Goal: Find contact information: Obtain details needed to contact an individual or organization

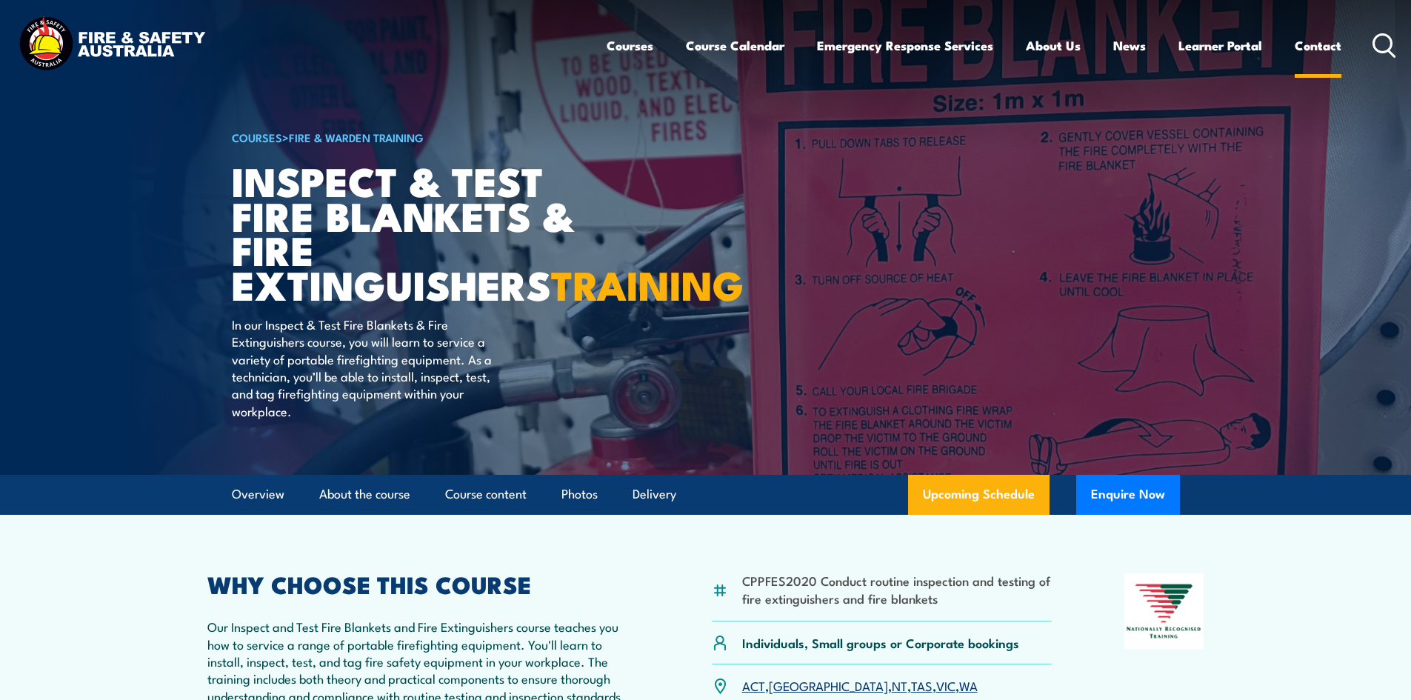
click at [1312, 48] on link "Contact" at bounding box center [1318, 45] width 47 height 39
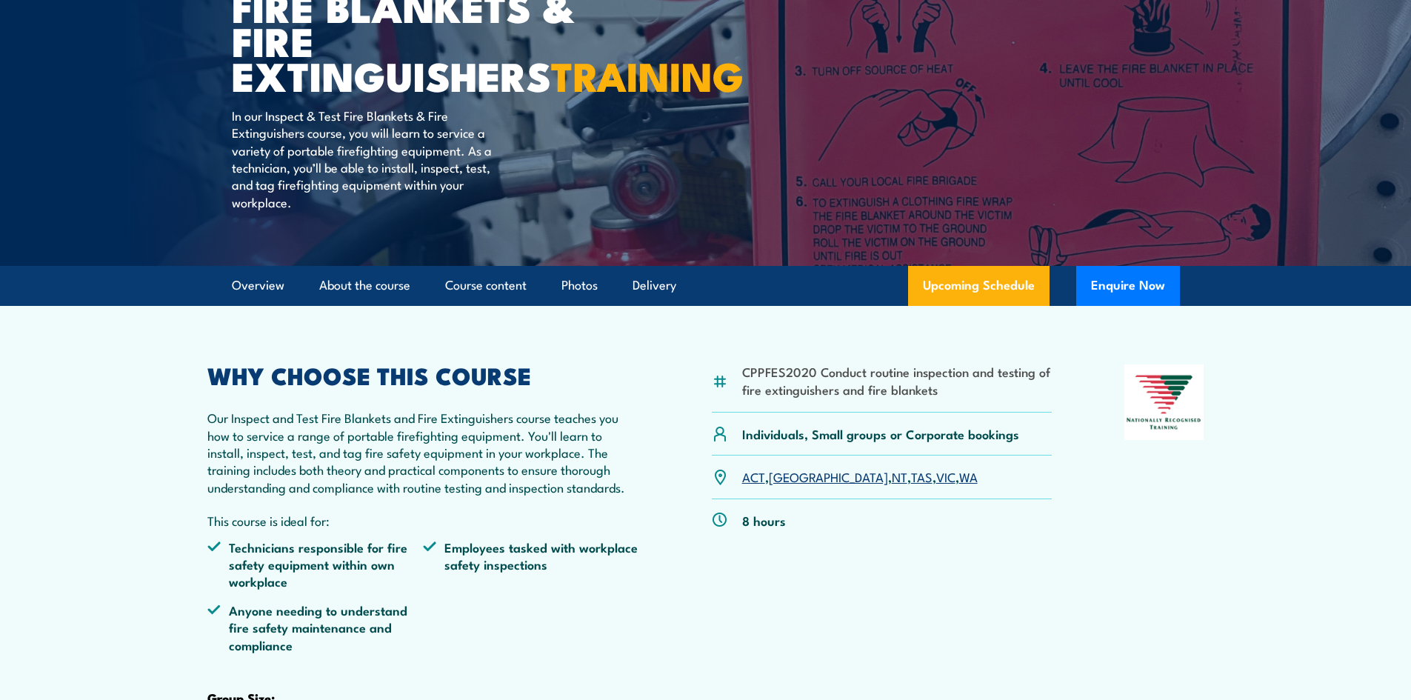
scroll to position [74, 0]
